Goal: Information Seeking & Learning: Learn about a topic

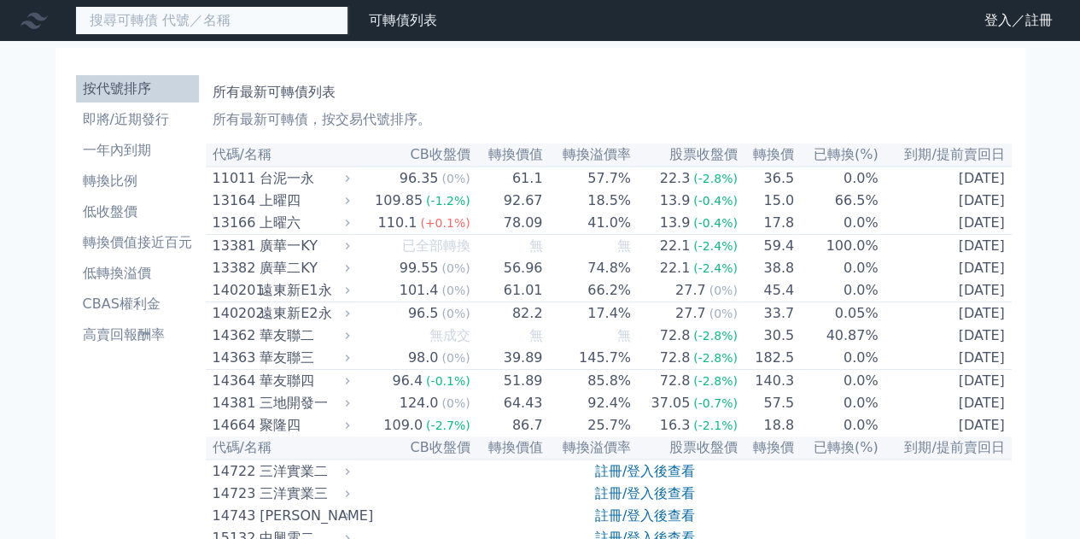
click at [154, 13] on input at bounding box center [211, 20] width 273 height 29
type input "ㄋ"
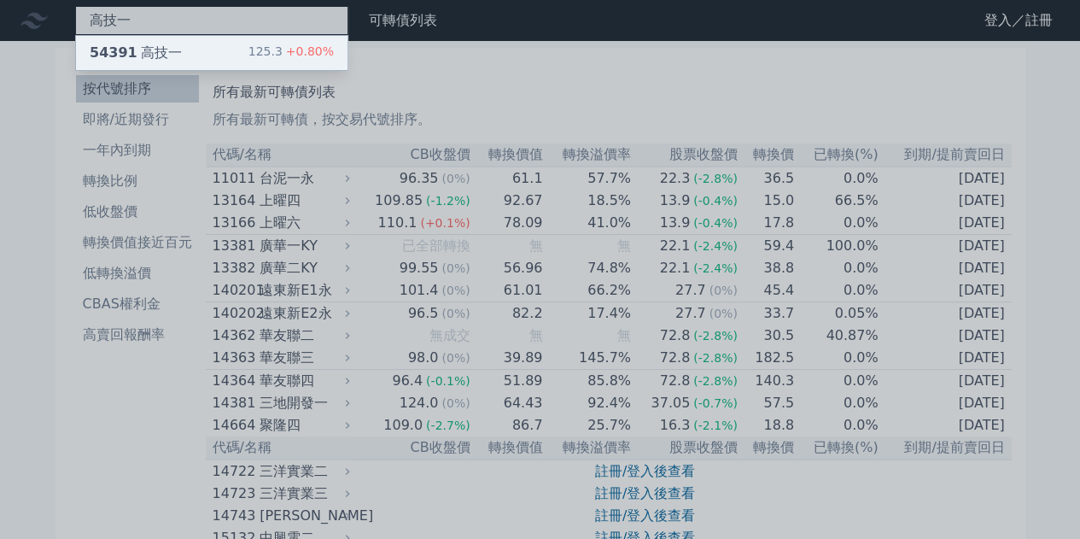
type input "高技一"
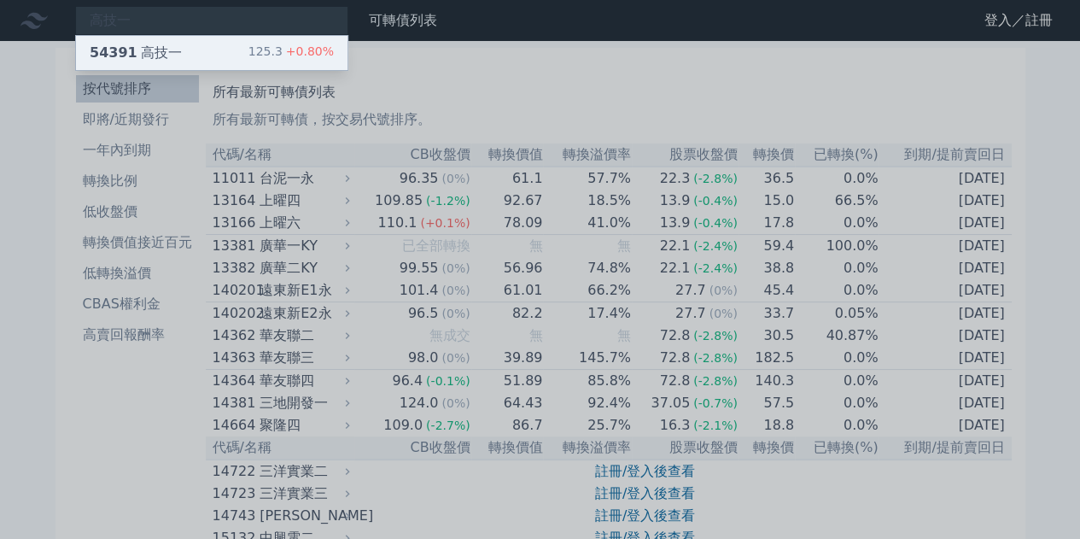
click at [147, 59] on div "54391 高技一" at bounding box center [136, 53] width 92 height 20
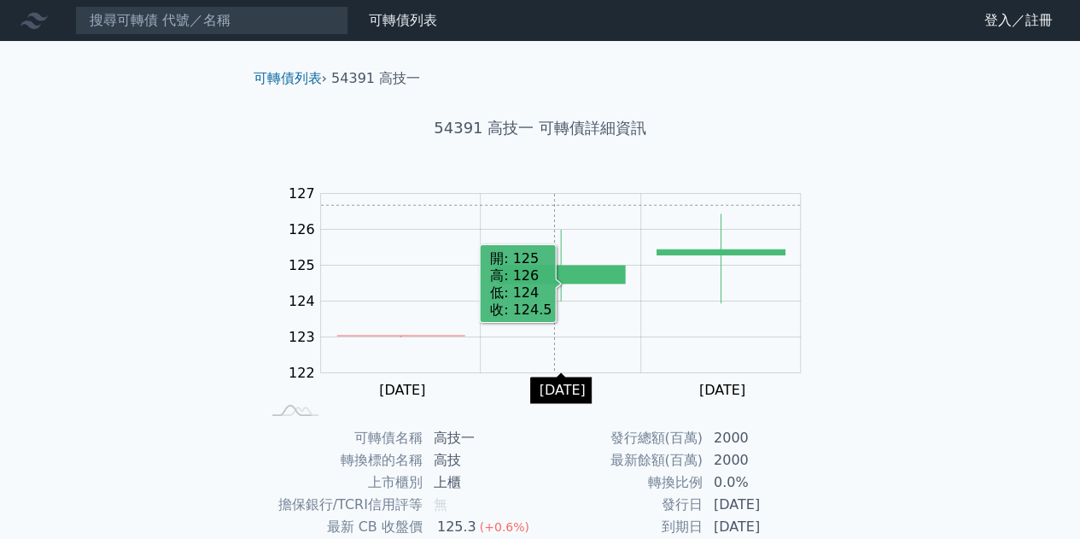
scroll to position [251, 0]
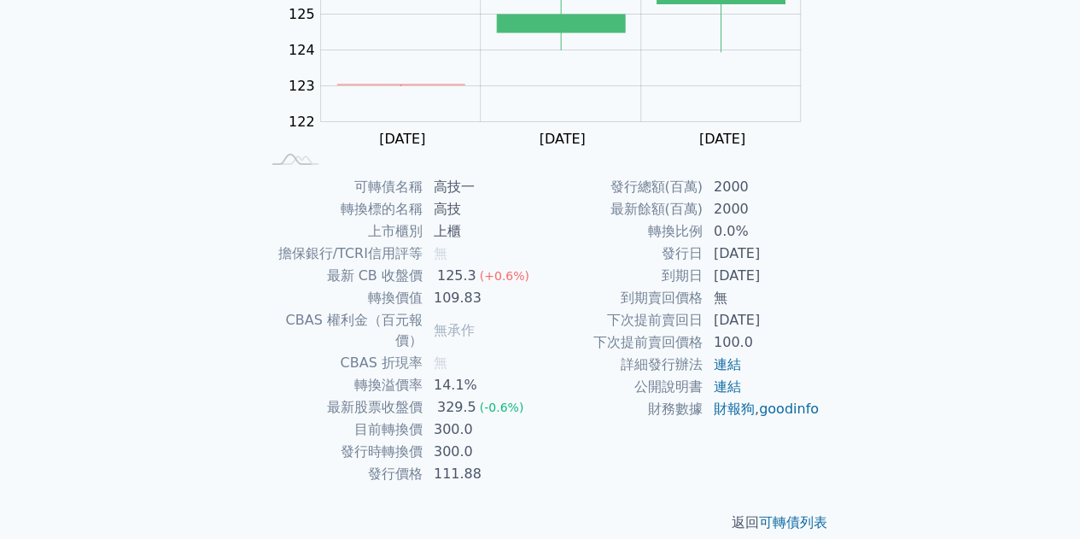
click at [463, 294] on td "109.83" at bounding box center [481, 298] width 117 height 22
click at [508, 299] on td "109.83" at bounding box center [481, 298] width 117 height 22
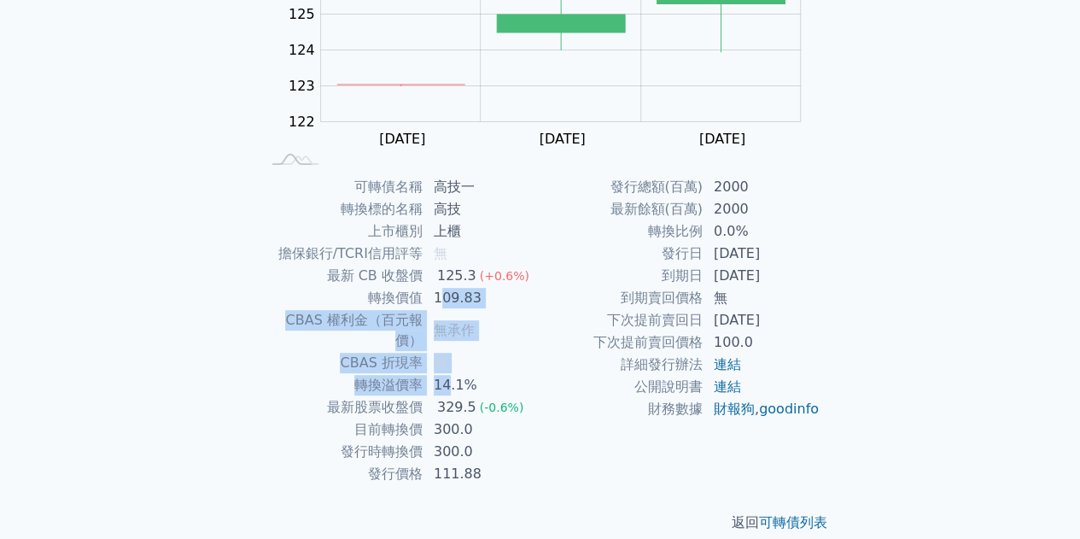
drag, startPoint x: 442, startPoint y: 291, endPoint x: 464, endPoint y: 347, distance: 60.5
click at [464, 347] on tbody "可轉債名稱 高技一 轉換標的名稱 高技 上市櫃別 上櫃 擔保銀行/TCRI信用評等 無 最新 CB 收盤價 125.3 (+0.6%) 轉換價值 109.83…" at bounding box center [400, 330] width 280 height 309
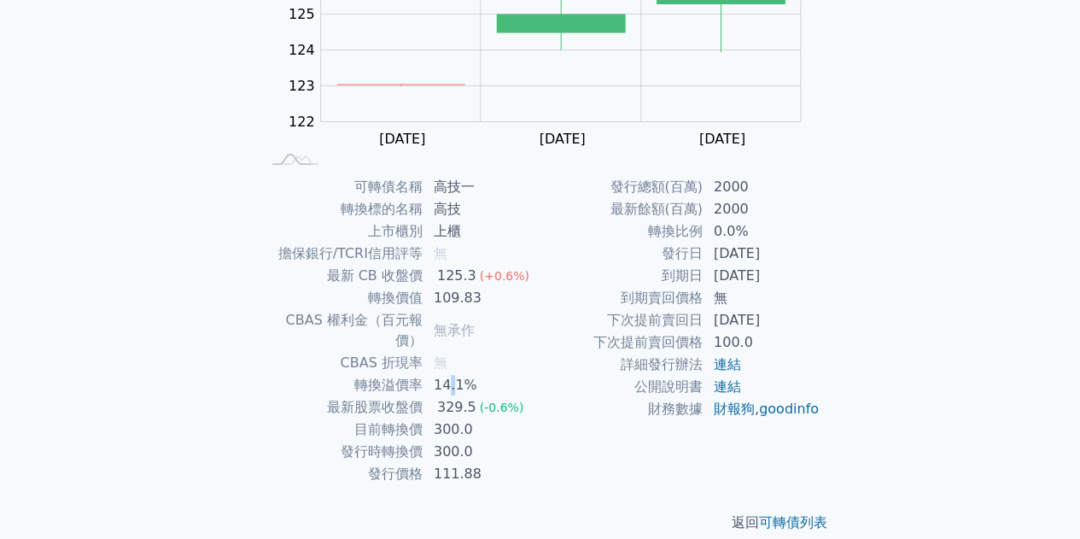
click at [447, 374] on td "14.1%" at bounding box center [481, 385] width 117 height 22
click at [440, 397] on div "329.5" at bounding box center [457, 407] width 46 height 20
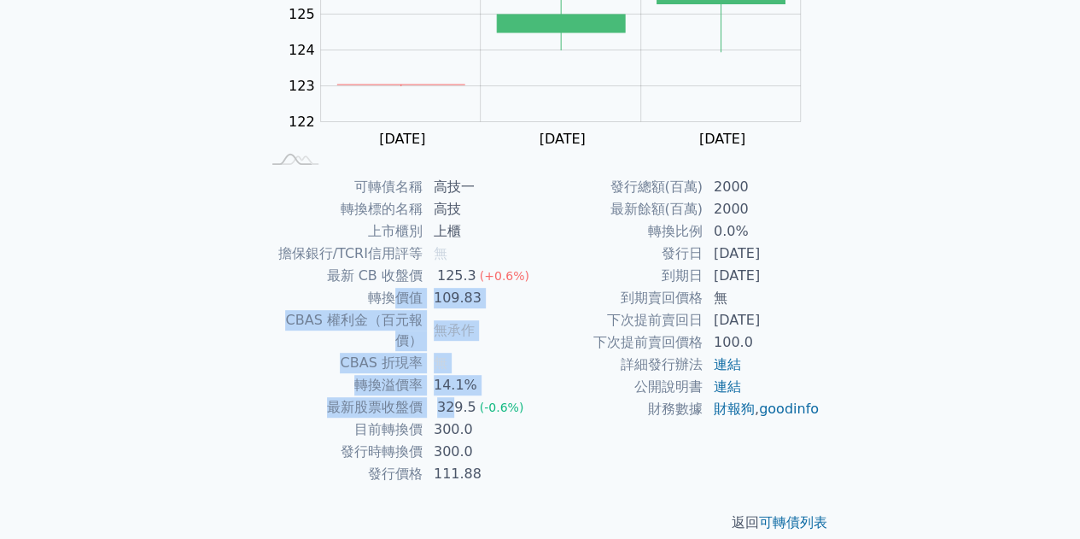
drag, startPoint x: 393, startPoint y: 296, endPoint x: 456, endPoint y: 391, distance: 113.9
click at [456, 391] on tbody "可轉債名稱 高技一 轉換標的名稱 高技 上市櫃別 上櫃 擔保銀行/TCRI信用評等 無 最新 CB 收盤價 125.3 (+0.6%) 轉換價值 109.83…" at bounding box center [400, 330] width 280 height 309
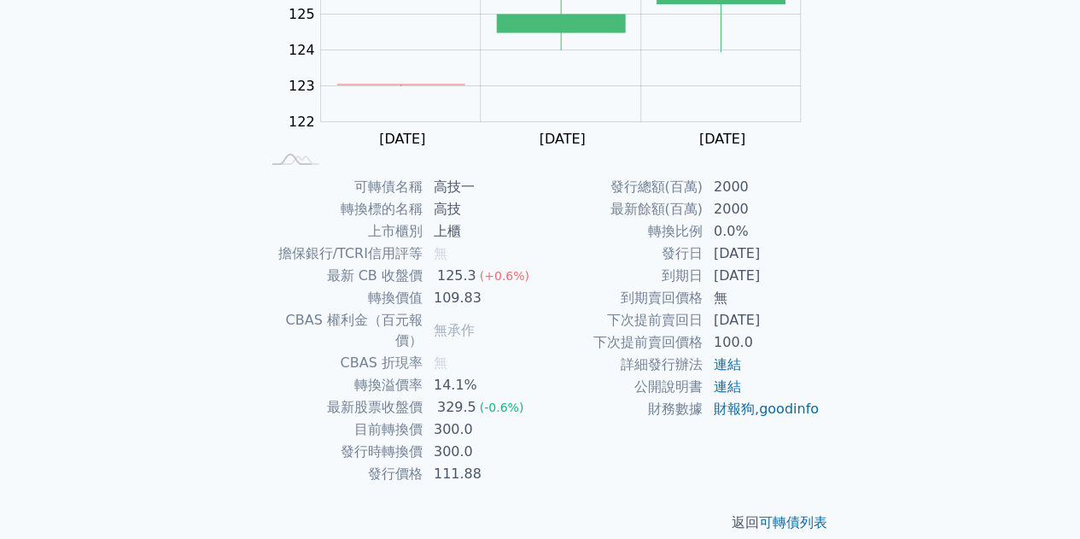
click at [607, 395] on td "公開說明書" at bounding box center [621, 387] width 163 height 22
drag, startPoint x: 401, startPoint y: 411, endPoint x: 405, endPoint y: 429, distance: 18.4
click at [405, 428] on tbody "可轉債名稱 高技一 轉換標的名稱 高技 上市櫃別 上櫃 擔保銀行/TCRI信用評等 無 最新 CB 收盤價 125.3 (+0.6%) 轉換價值 109.83…" at bounding box center [400, 330] width 280 height 309
click at [419, 463] on td "發行價格" at bounding box center [341, 474] width 163 height 22
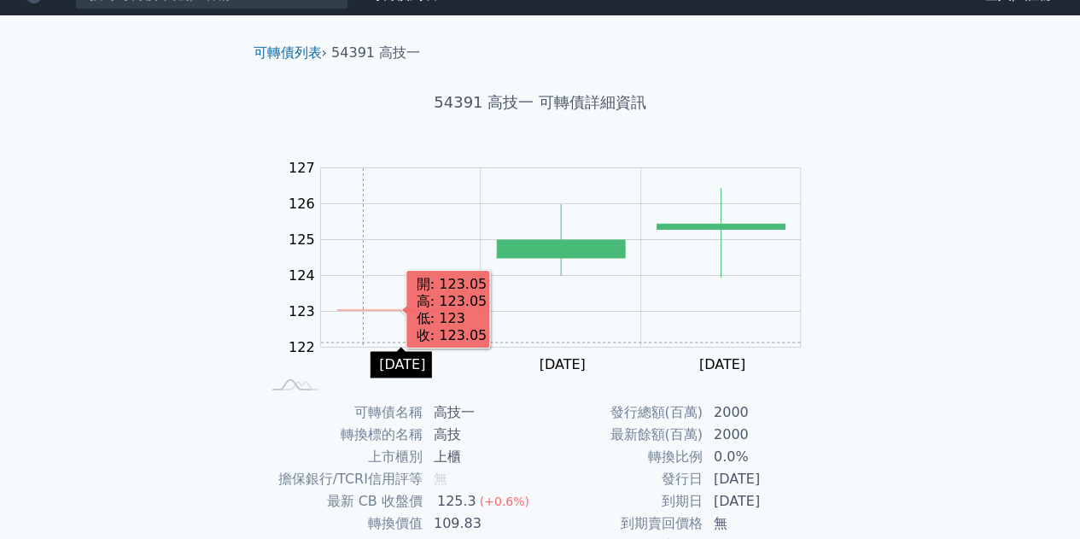
scroll to position [0, 0]
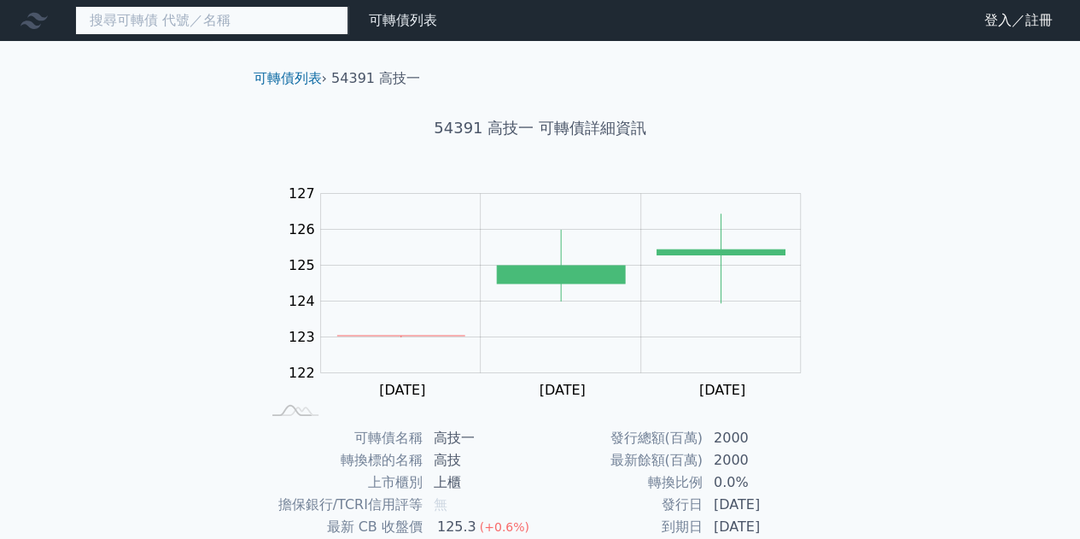
click at [217, 25] on input at bounding box center [211, 20] width 273 height 29
type input "ㄋ"
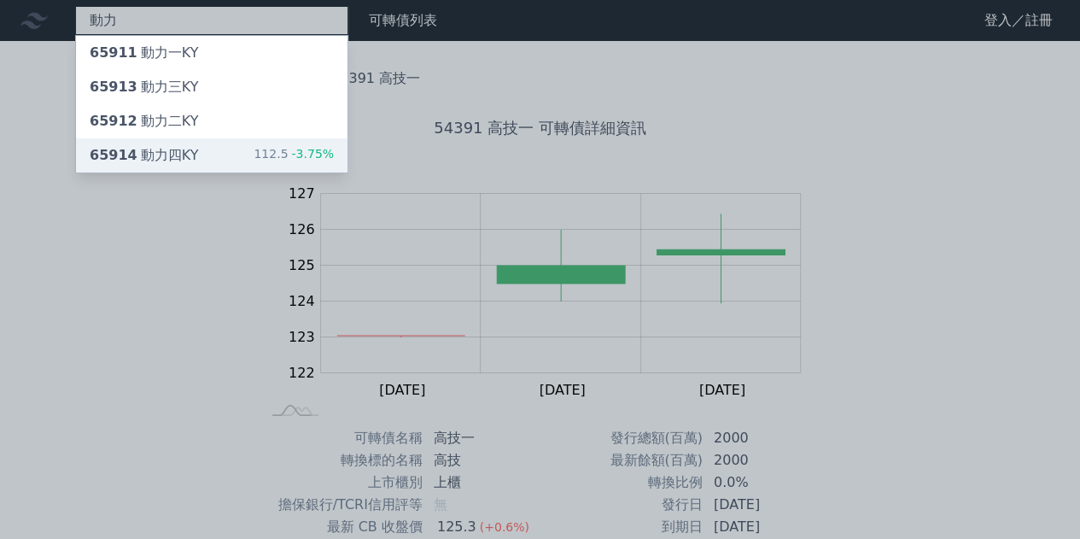
type input "動力"
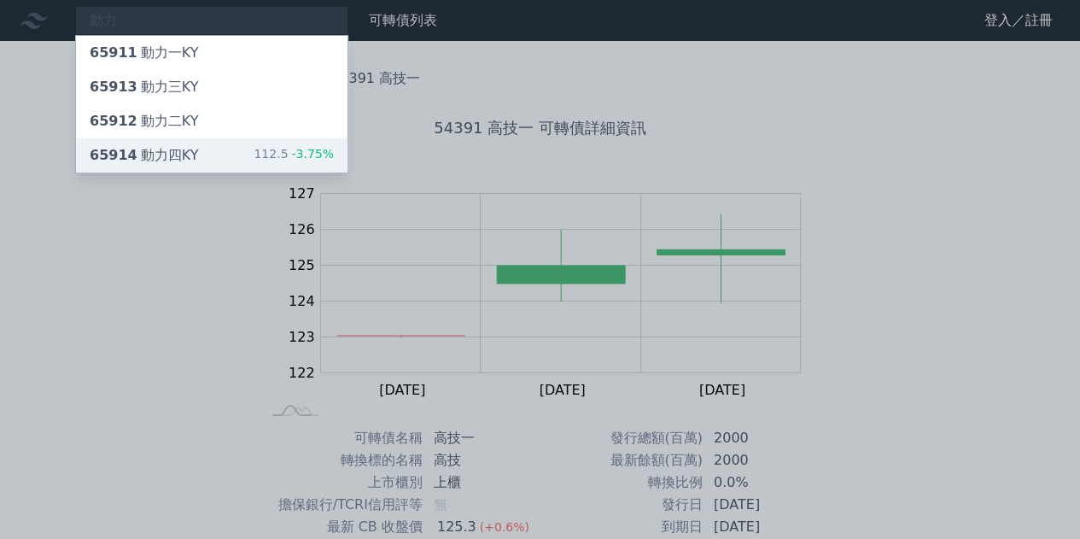
click at [202, 149] on div "65914 動力四KY 112.5 -3.75%" at bounding box center [211, 155] width 271 height 34
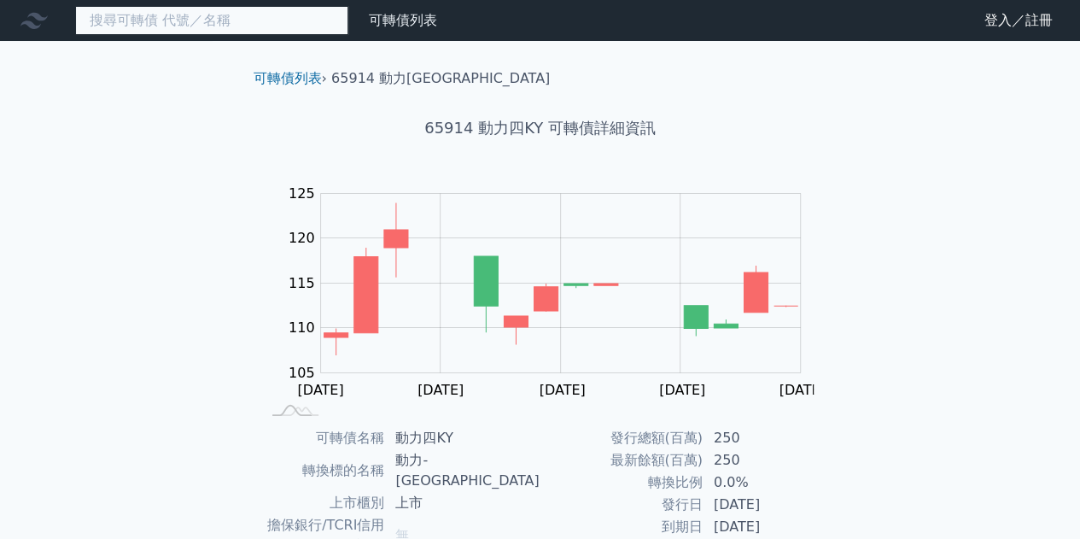
click at [242, 27] on input at bounding box center [211, 20] width 273 height 29
